Goal: Task Accomplishment & Management: Use online tool/utility

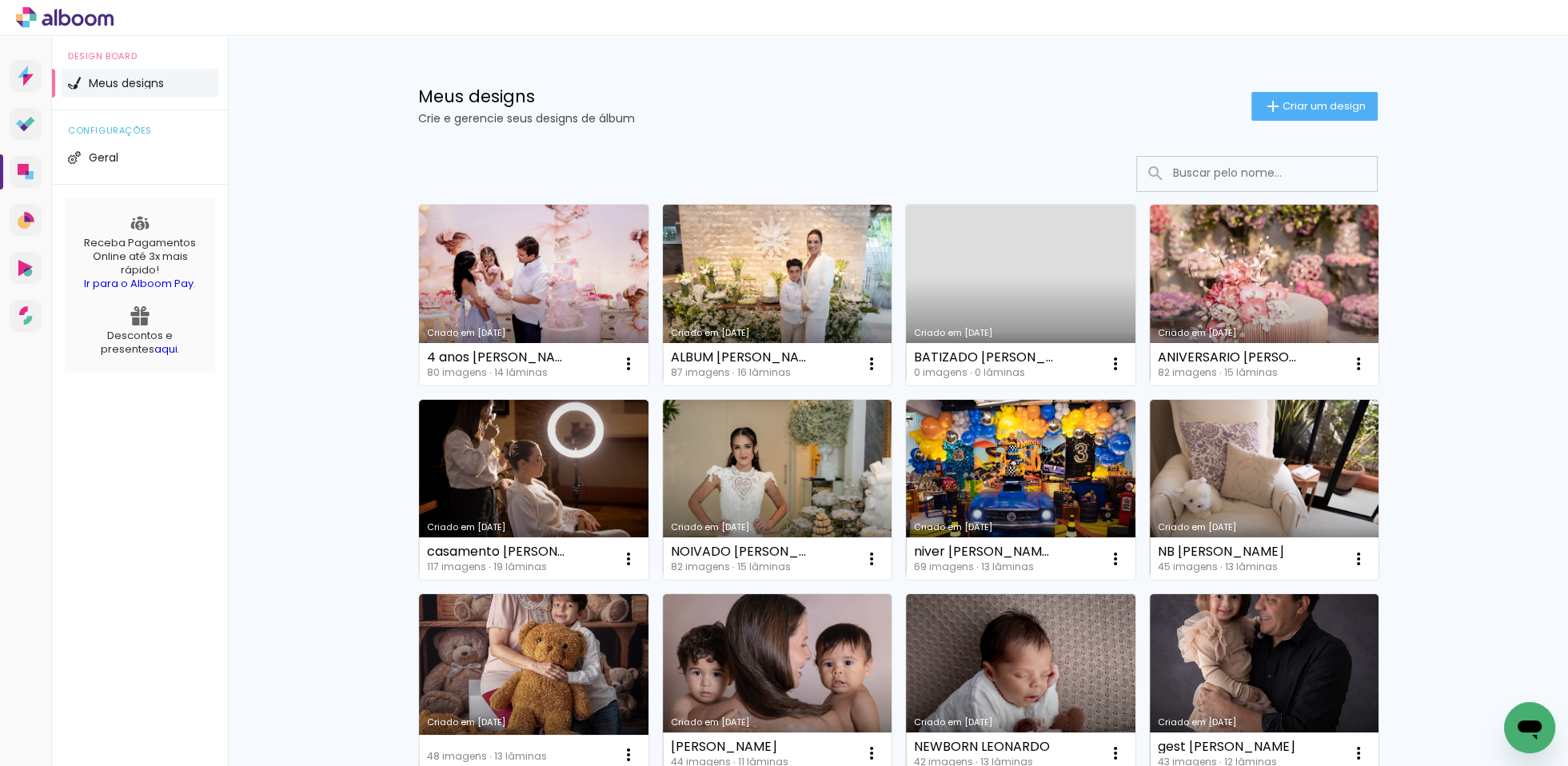
click at [694, 222] on link "Criado em [DATE]" at bounding box center [778, 296] width 229 height 181
click at [0, 0] on neon-animatable "Confirmar Cancelar" at bounding box center [0, 0] width 0 height 0
